Goal: Browse casually

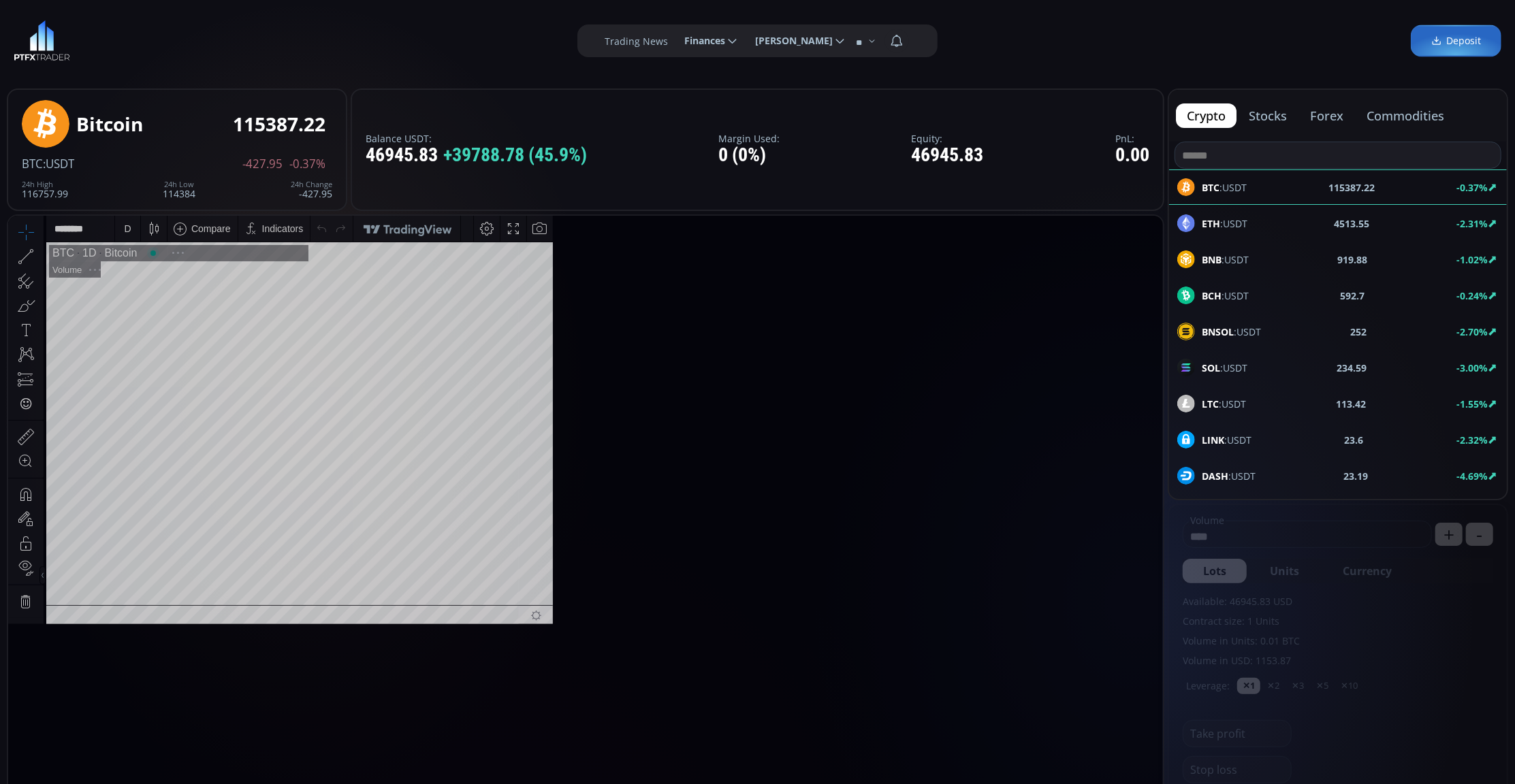
scroll to position [193, 0]
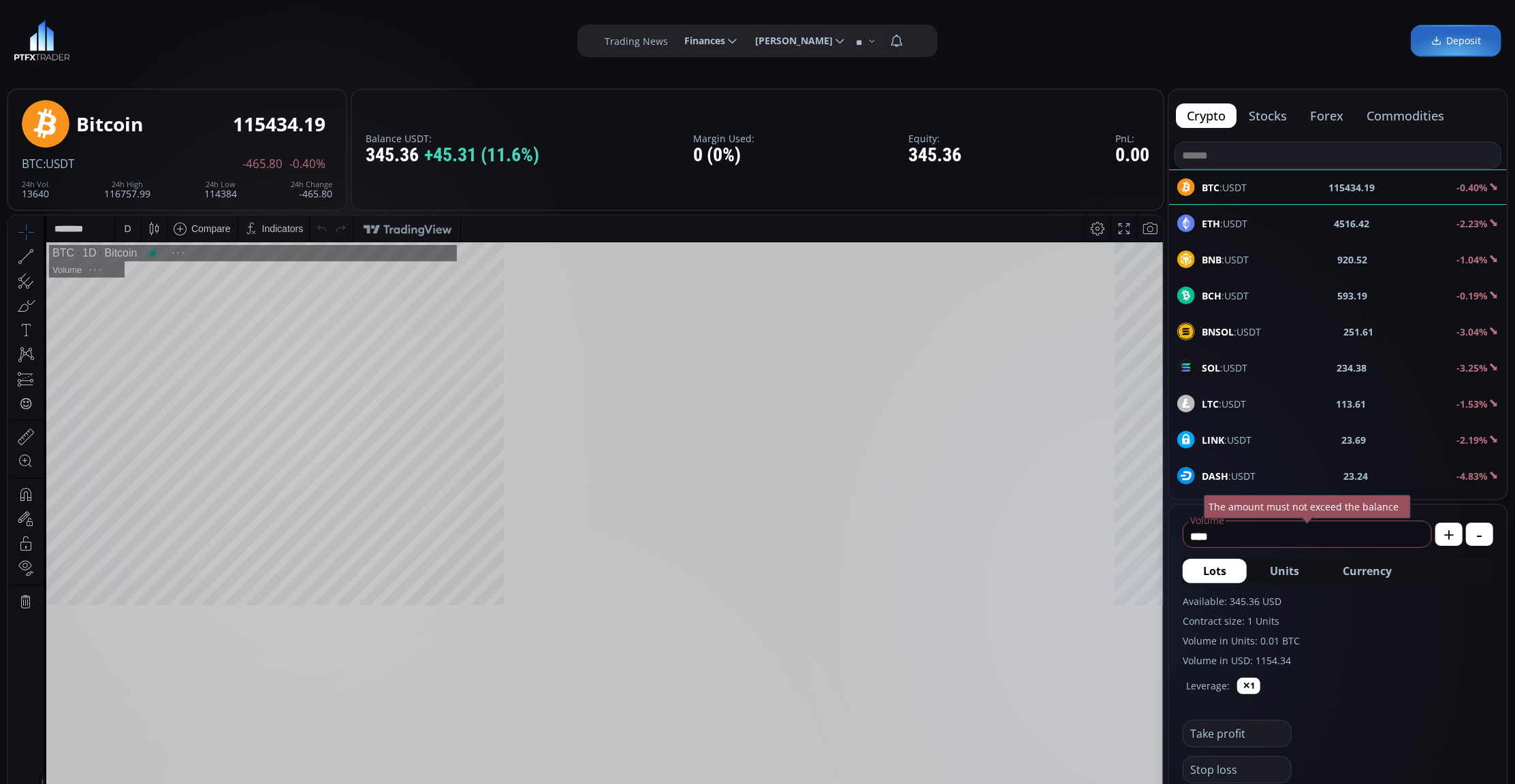
scroll to position [193, 0]
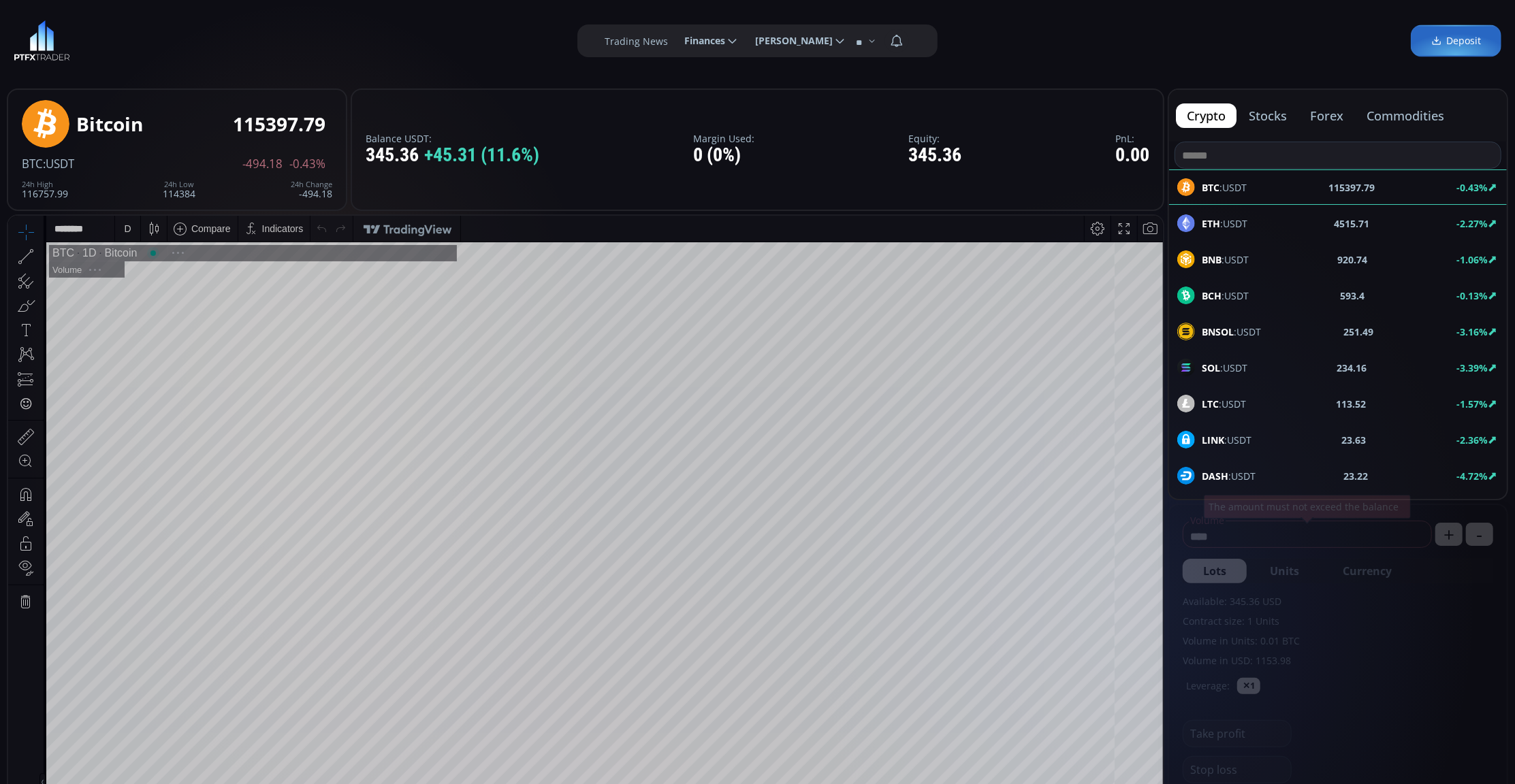
scroll to position [193, 0]
